Goal: Transaction & Acquisition: Purchase product/service

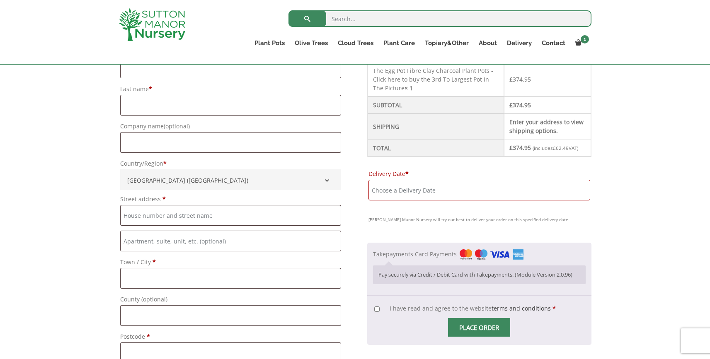
scroll to position [255, 0]
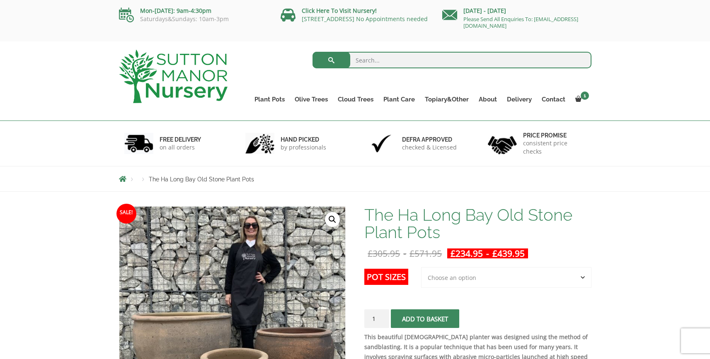
scroll to position [167, 0]
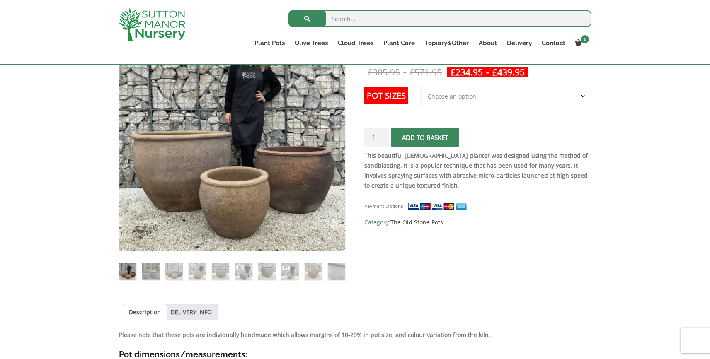
click at [462, 98] on select "Choose an option 3rd to Largest Pot In The Picture 2nd to Largest Pot In The Pi…" at bounding box center [506, 96] width 170 height 21
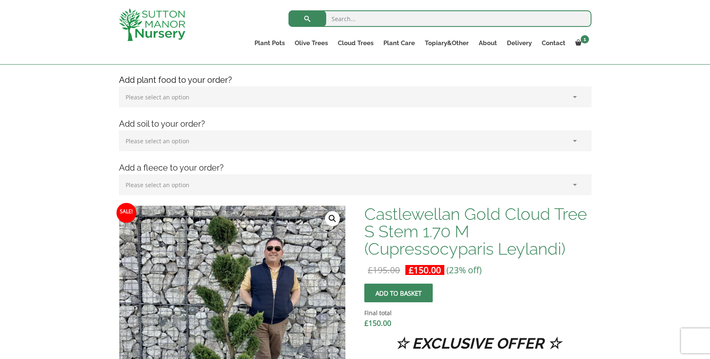
scroll to position [69, 0]
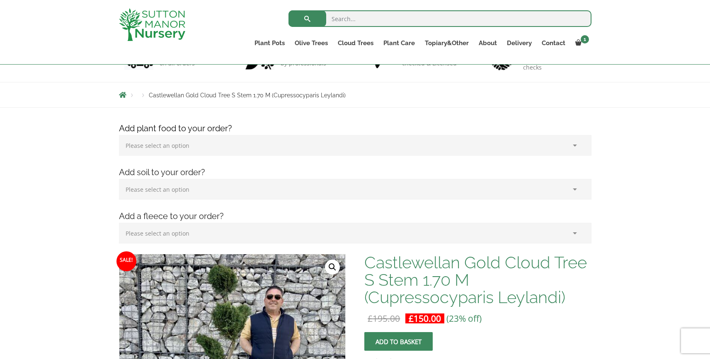
click at [256, 150] on select "Please select an option (x1) 1k Bag (£15.00) (x2) 1k Bag (£30.00) (x3) 1k Bag (…" at bounding box center [355, 145] width 472 height 21
click at [194, 185] on select "Please select an option (x1) 75L Bag (£34.99) (x2) 75L Bag (£69.98) (x3) 75L Ba…" at bounding box center [355, 189] width 472 height 21
click at [181, 237] on select "Please select an option (x1) Horticultural Fleece (£24.95)" at bounding box center [355, 233] width 472 height 21
click at [209, 146] on select "Please select an option (x1) 1k Bag (£15.00) (x2) 1k Bag (£30.00) (x3) 1k Bag (…" at bounding box center [355, 145] width 472 height 21
click at [189, 152] on select "Please select an option (x1) 1k Bag (£15.00) (x2) 1k Bag (£30.00) (x3) 1k Bag (…" at bounding box center [355, 145] width 472 height 21
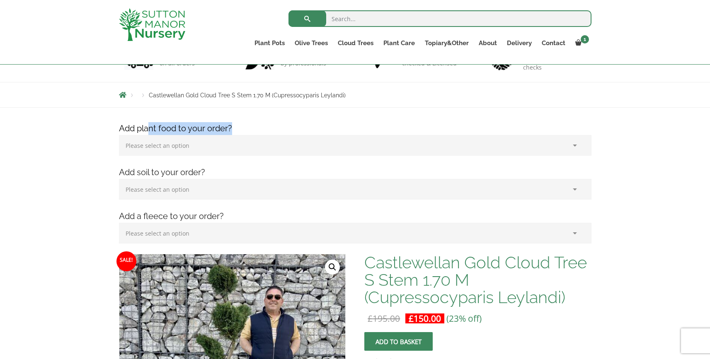
drag, startPoint x: 150, startPoint y: 129, endPoint x: 265, endPoint y: 129, distance: 115.2
click at [265, 129] on h4 "Add plant food to your order?" at bounding box center [355, 128] width 485 height 13
click at [191, 149] on select "Please select an option (x1) 1k Bag (£15.00) (x2) 1k Bag (£30.00) (x3) 1k Bag (…" at bounding box center [355, 145] width 472 height 21
drag, startPoint x: 184, startPoint y: 131, endPoint x: 242, endPoint y: 133, distance: 58.9
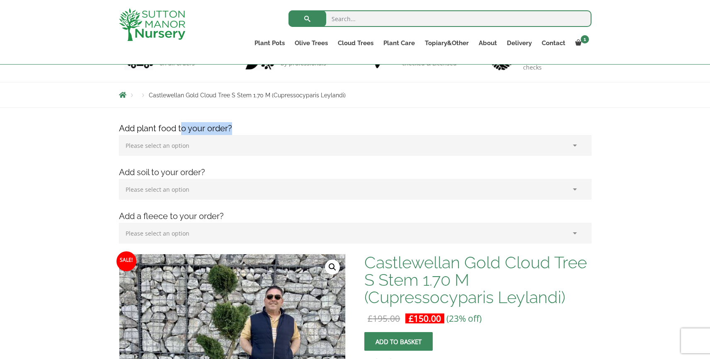
click at [242, 133] on h4 "Add plant food to your order?" at bounding box center [355, 128] width 485 height 13
click at [244, 133] on h4 "Add plant food to your order?" at bounding box center [355, 128] width 485 height 13
drag, startPoint x: 243, startPoint y: 123, endPoint x: 121, endPoint y: 130, distance: 122.4
click at [121, 130] on h4 "Add plant food to your order?" at bounding box center [355, 128] width 485 height 13
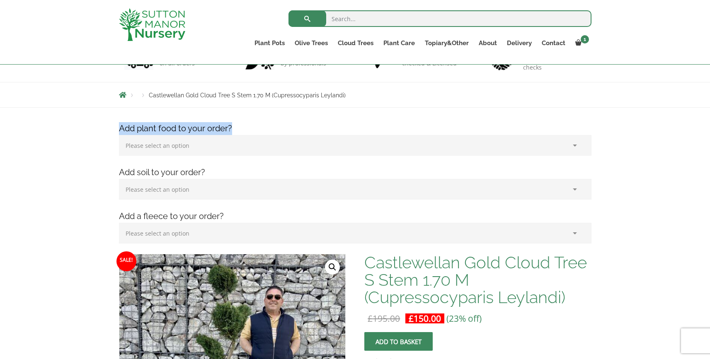
drag, startPoint x: 121, startPoint y: 131, endPoint x: 238, endPoint y: 126, distance: 117.0
click at [238, 126] on h4 "Add plant food to your order?" at bounding box center [355, 128] width 485 height 13
drag, startPoint x: 246, startPoint y: 129, endPoint x: 111, endPoint y: 127, distance: 135.1
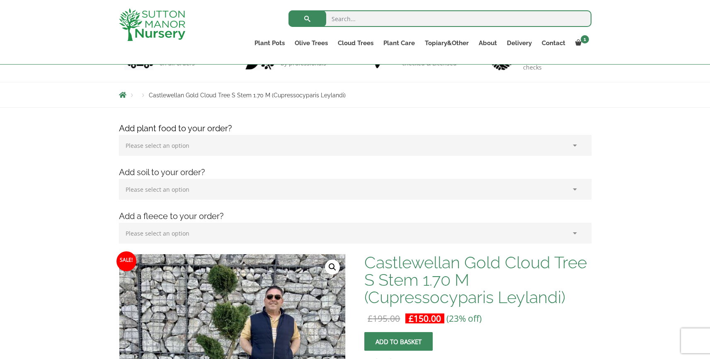
drag, startPoint x: 117, startPoint y: 127, endPoint x: 241, endPoint y: 127, distance: 123.5
click at [241, 127] on h4 "Add plant food to your order?" at bounding box center [355, 128] width 485 height 13
drag, startPoint x: 264, startPoint y: 123, endPoint x: 126, endPoint y: 122, distance: 138.4
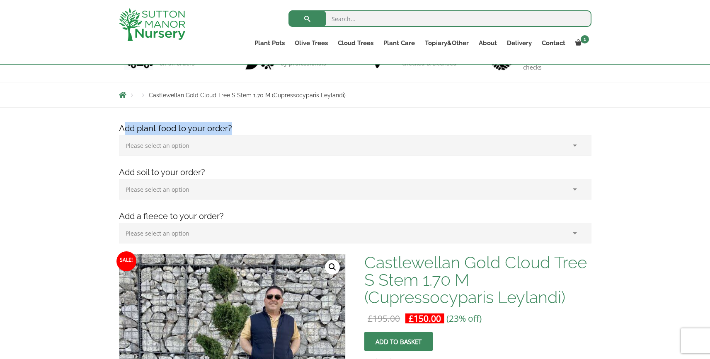
click at [126, 122] on h4 "Add plant food to your order?" at bounding box center [355, 128] width 485 height 13
drag, startPoint x: 125, startPoint y: 125, endPoint x: 245, endPoint y: 126, distance: 120.2
click at [245, 126] on h4 "Add plant food to your order?" at bounding box center [355, 128] width 485 height 13
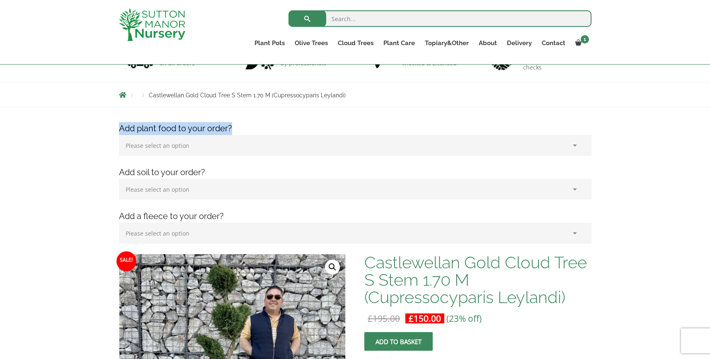
drag, startPoint x: 265, startPoint y: 130, endPoint x: 114, endPoint y: 129, distance: 150.8
click at [114, 129] on h4 "Add plant food to your order?" at bounding box center [355, 128] width 485 height 13
drag, startPoint x: 114, startPoint y: 129, endPoint x: 240, endPoint y: 129, distance: 125.6
click at [240, 129] on h4 "Add plant food to your order?" at bounding box center [355, 128] width 485 height 13
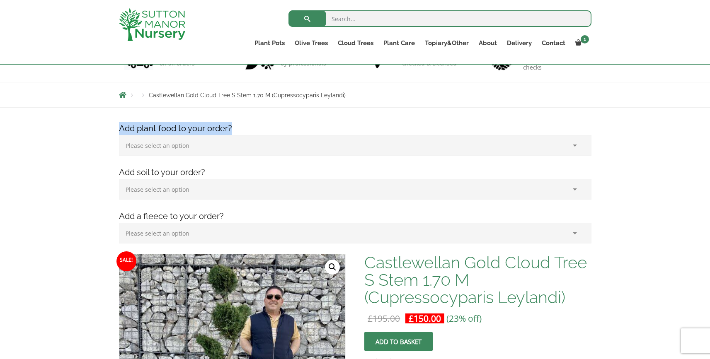
click at [240, 129] on h4 "Add plant food to your order?" at bounding box center [355, 128] width 485 height 13
click at [226, 145] on select "Please select an option (x1) 1k Bag (£15.00) (x2) 1k Bag (£30.00) (x3) 1k Bag (…" at bounding box center [355, 145] width 472 height 21
click at [198, 184] on select "Please select an option (x1) 75L Bag (£34.99) (x2) 75L Bag (£69.98) (x3) 75L Ba…" at bounding box center [355, 189] width 472 height 21
click at [196, 231] on select "Please select an option (x1) Horticultural Fleece (£24.95)" at bounding box center [355, 233] width 472 height 21
click at [204, 181] on select "Please select an option (x1) 75L Bag (£34.99) (x2) 75L Bag (£69.98) (x3) 75L Ba…" at bounding box center [355, 189] width 472 height 21
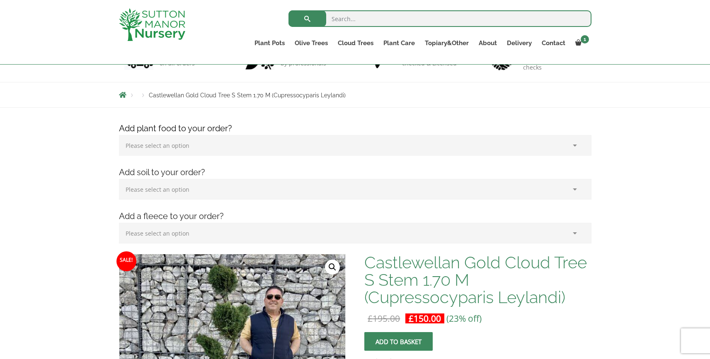
click at [212, 151] on select "Please select an option (x1) 1k Bag (£15.00) (x2) 1k Bag (£30.00) (x3) 1k Bag (…" at bounding box center [355, 145] width 472 height 21
click at [218, 157] on label "Please select an option (x1) 1k Bag (£15.00) (x2) 1k Bag (£30.00) (x3) 1k Bag (…" at bounding box center [355, 147] width 472 height 25
click at [218, 156] on select "Please select an option (x1) 1k Bag (£15.00) (x2) 1k Bag (£30.00) (x3) 1k Bag (…" at bounding box center [355, 145] width 472 height 21
click at [218, 154] on select "Please select an option (x1) 1k Bag (£15.00) (x2) 1k Bag (£30.00) (x3) 1k Bag (…" at bounding box center [355, 145] width 472 height 21
click at [191, 194] on select "Please select an option (x1) 75L Bag (£34.99) (x2) 75L Bag (£69.98) (x3) 75L Ba…" at bounding box center [355, 189] width 472 height 21
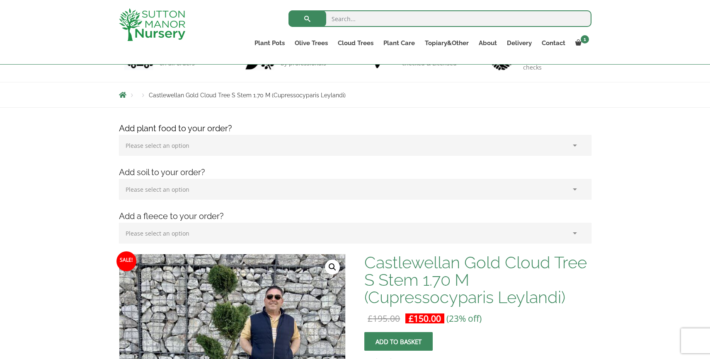
click at [196, 234] on select "Please select an option (x1) Horticultural Fleece (£24.95)" at bounding box center [355, 233] width 472 height 21
drag, startPoint x: 121, startPoint y: 129, endPoint x: 237, endPoint y: 127, distance: 115.2
click at [236, 127] on h4 "Add plant food to your order?" at bounding box center [355, 128] width 485 height 13
drag, startPoint x: 237, startPoint y: 127, endPoint x: 116, endPoint y: 131, distance: 121.0
click at [116, 131] on h4 "Add plant food to your order?" at bounding box center [355, 128] width 485 height 13
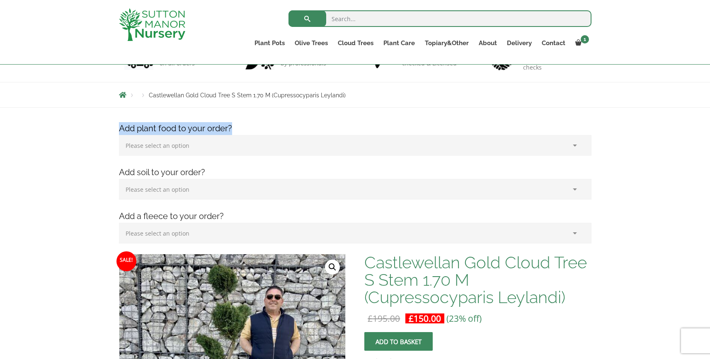
copy h4 "Add plant food to your order?"
click at [217, 147] on select "Please select an option (x1) 1k Bag (£15.00) (x2) 1k Bag (£30.00) (x3) 1k Bag (…" at bounding box center [355, 145] width 472 height 21
click at [193, 183] on select "Please select an option (x1) 75L Bag (£34.99) (x2) 75L Bag (£69.98) (x3) 75L Ba…" at bounding box center [355, 189] width 472 height 21
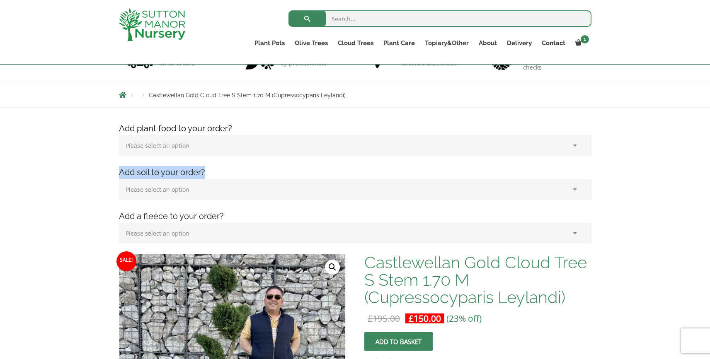
drag, startPoint x: 117, startPoint y: 171, endPoint x: 211, endPoint y: 171, distance: 94.1
click at [211, 171] on h4 "Add soil to your order?" at bounding box center [355, 172] width 485 height 13
copy h4 "Add soil to your order?"
click at [190, 199] on select "Please select an option (x1) 75L Bag (£34.99) (x2) 75L Bag (£69.98) (x3) 75L Ba…" at bounding box center [355, 189] width 472 height 21
click at [207, 146] on select "Please select an option (x1) 1k Bag (£15.00) (x2) 1k Bag (£30.00) (x3) 1k Bag (…" at bounding box center [355, 145] width 472 height 21
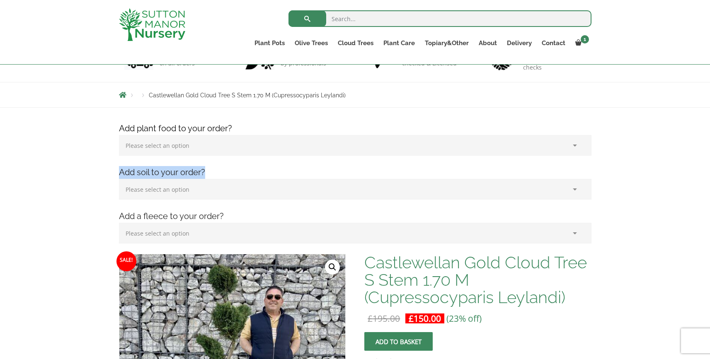
click at [200, 143] on select "Please select an option (x1) 1k Bag (£15.00) (x2) 1k Bag (£30.00) (x3) 1k Bag (…" at bounding box center [355, 145] width 472 height 21
click at [175, 147] on select "Please select an option (x1) 1k Bag (£15.00) (x2) 1k Bag (£30.00) (x3) 1k Bag (…" at bounding box center [355, 145] width 472 height 21
click at [201, 207] on div "Add plant food to your order? Please select an option (x1) 1k Bag (£15.00) (x2)…" at bounding box center [355, 188] width 485 height 132
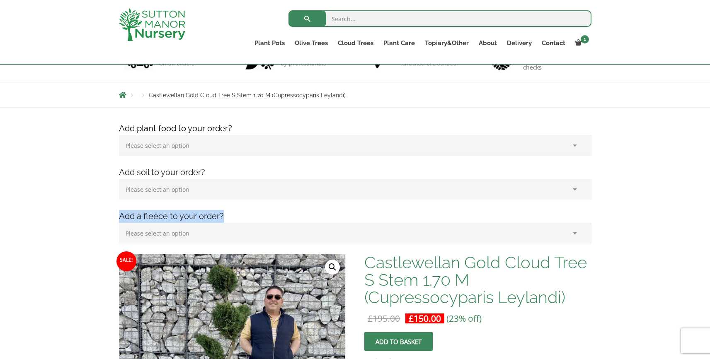
drag, startPoint x: 118, startPoint y: 218, endPoint x: 240, endPoint y: 215, distance: 121.4
click at [240, 215] on h4 "Add a fleece to your order?" at bounding box center [355, 216] width 485 height 13
drag, startPoint x: 118, startPoint y: 214, endPoint x: 254, endPoint y: 215, distance: 135.9
click at [254, 215] on h4 "Add a fleece to your order?" at bounding box center [355, 216] width 485 height 13
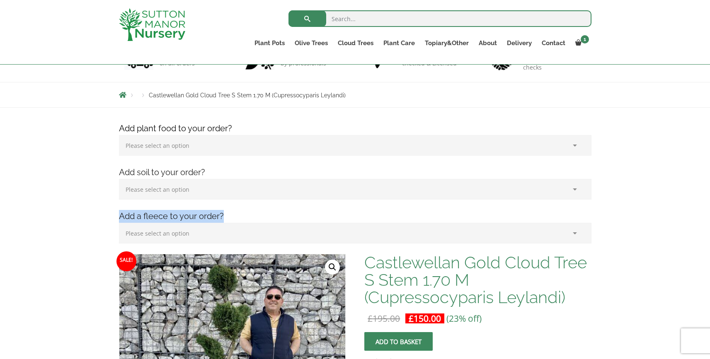
copy h4 "Add a fleece to your order?"
click at [188, 234] on select "Please select an option (x1) Horticultural Fleece (£24.95)" at bounding box center [355, 233] width 472 height 21
